Goal: Task Accomplishment & Management: Manage account settings

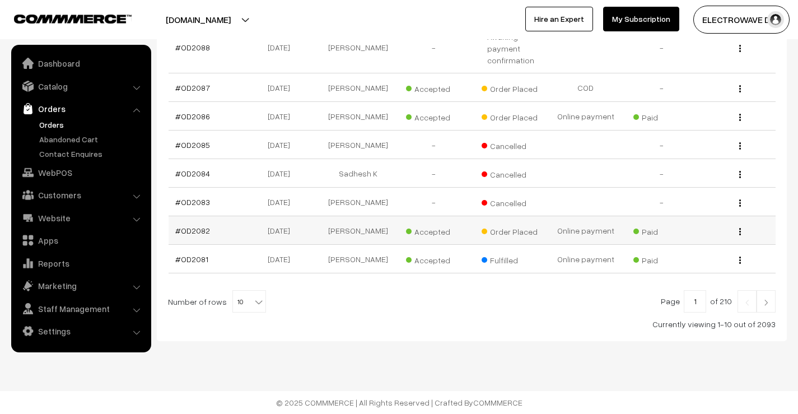
scroll to position [341, 0]
click at [762, 299] on link at bounding box center [766, 301] width 19 height 22
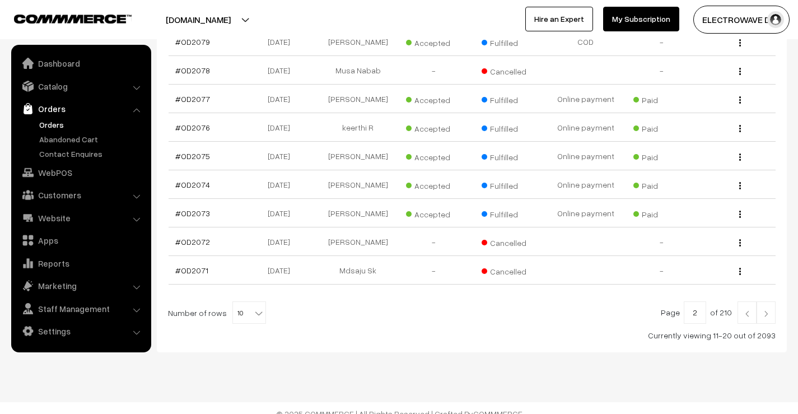
scroll to position [276, 0]
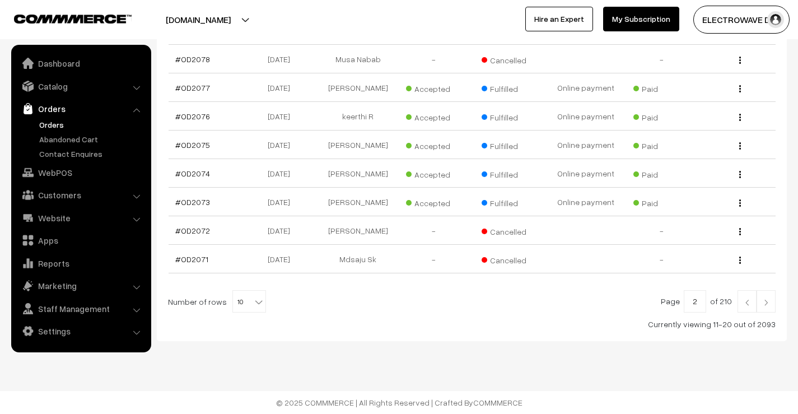
click at [740, 308] on link at bounding box center [747, 301] width 19 height 22
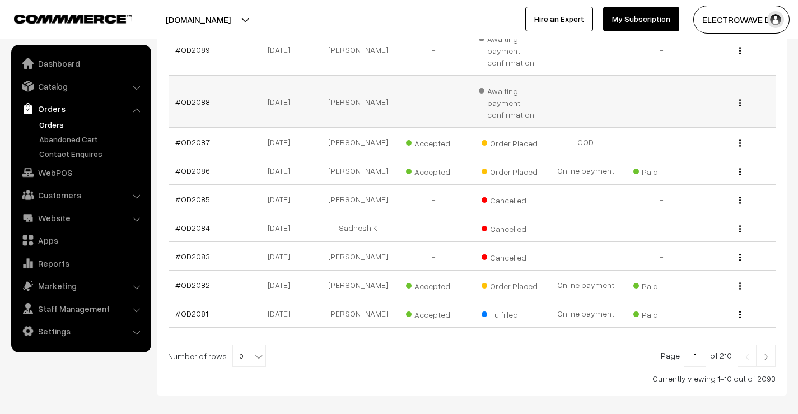
scroll to position [280, 0]
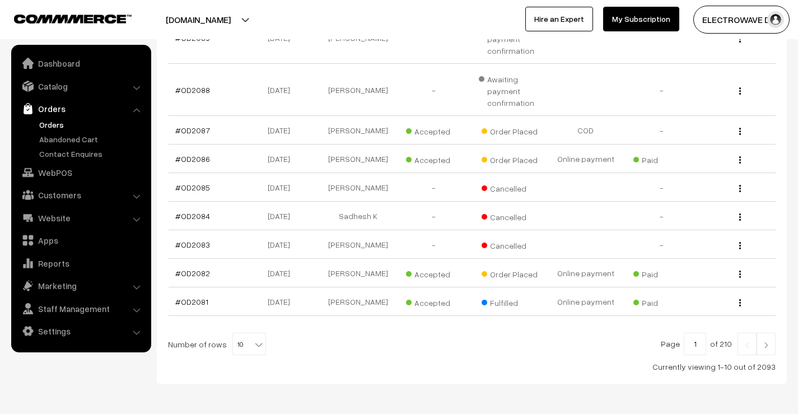
click at [45, 129] on link "Orders" at bounding box center [91, 125] width 111 height 12
